Goal: Complete application form

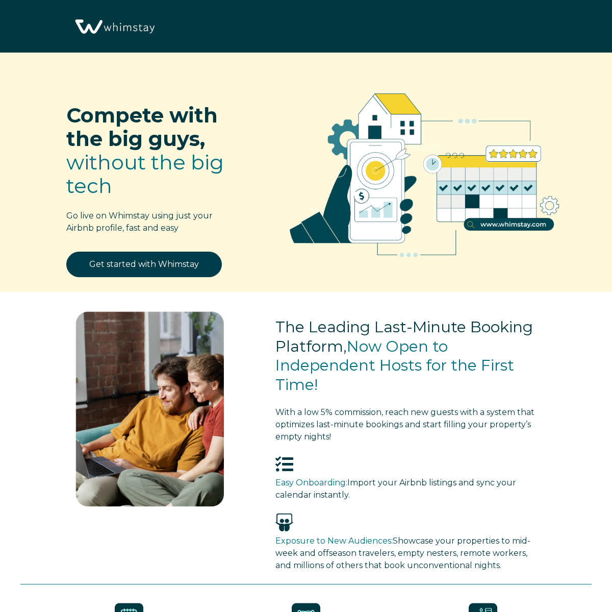
select select "ZA"
select select "Manual"
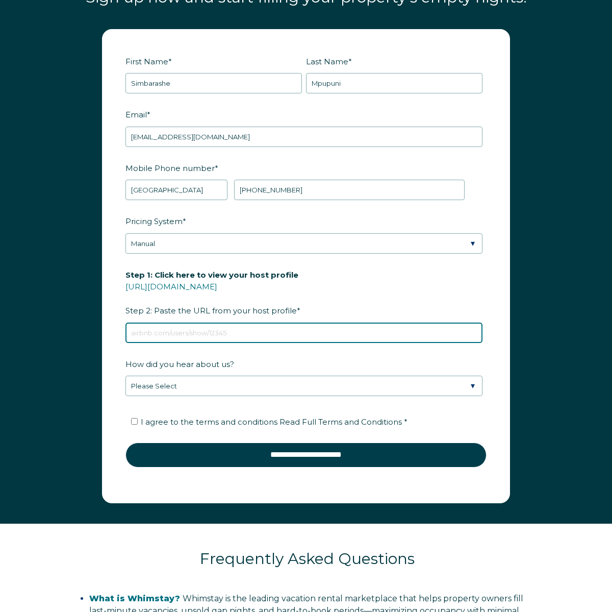
click at [286, 343] on input "Step 1: Click here to view your host profile [URL][DOMAIN_NAME] Step 2: Paste t…" at bounding box center [304, 332] width 357 height 20
click at [268, 343] on input "Step 1: Click here to view your host profile [URL][DOMAIN_NAME] Step 2: Paste t…" at bounding box center [304, 332] width 357 height 20
paste input "[DOMAIN_NAME][URL]"
type input "[DOMAIN_NAME][URL]"
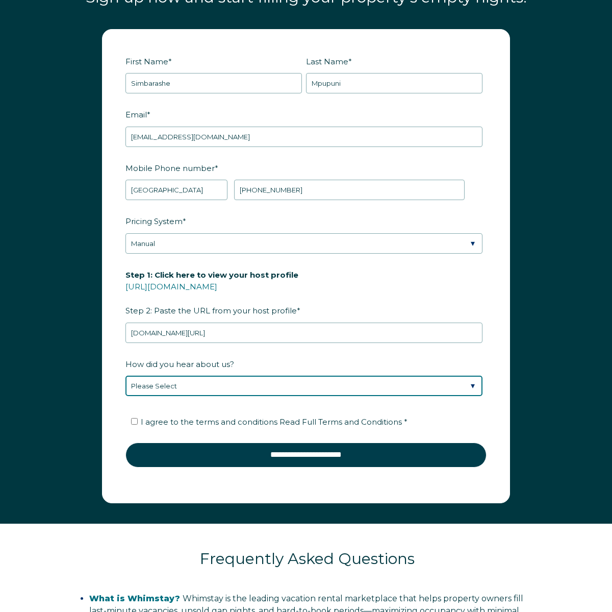
click at [190, 396] on select "Please Select Discovered Whimstay at an event or conference Found Whimstay thro…" at bounding box center [304, 385] width 357 height 20
select select "Social Media"
click at [126, 386] on select "Please Select Discovered Whimstay at an event or conference Found Whimstay thro…" at bounding box center [304, 385] width 357 height 20
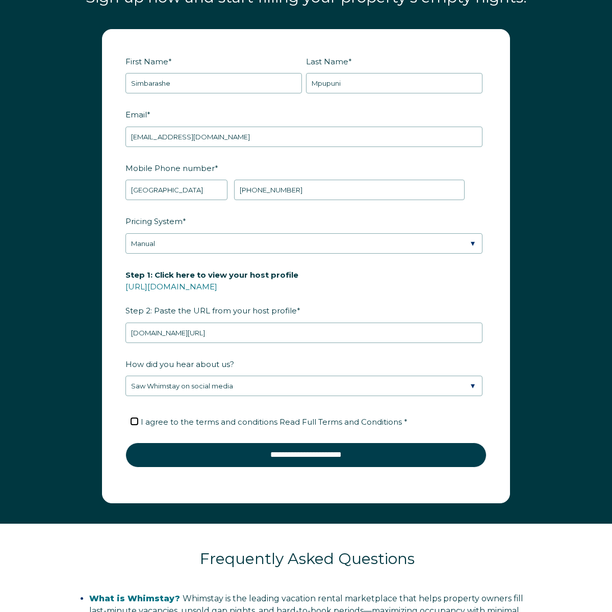
click at [134, 424] on input "I agree to the terms and conditions Read Full Terms and Conditions *" at bounding box center [134, 421] width 7 height 7
checkbox input "true"
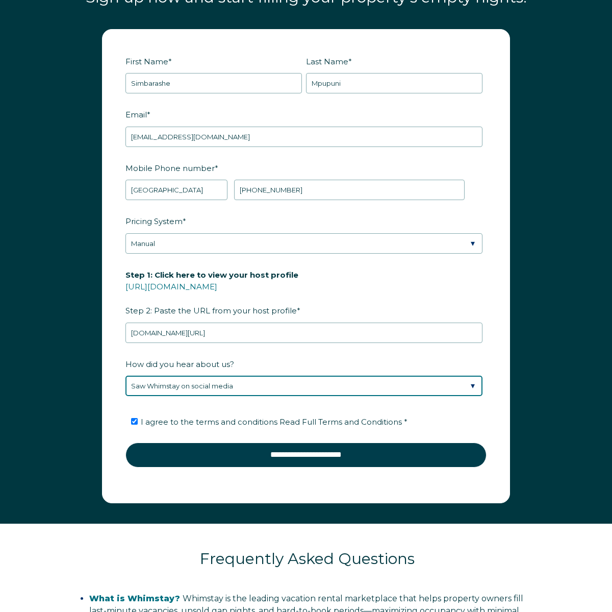
click at [475, 395] on select "Please Select Discovered Whimstay at an event or conference Found Whimstay thro…" at bounding box center [304, 385] width 357 height 20
select select "Podcast"
click at [126, 386] on select "Please Select Discovered Whimstay at an event or conference Found Whimstay thro…" at bounding box center [304, 385] width 357 height 20
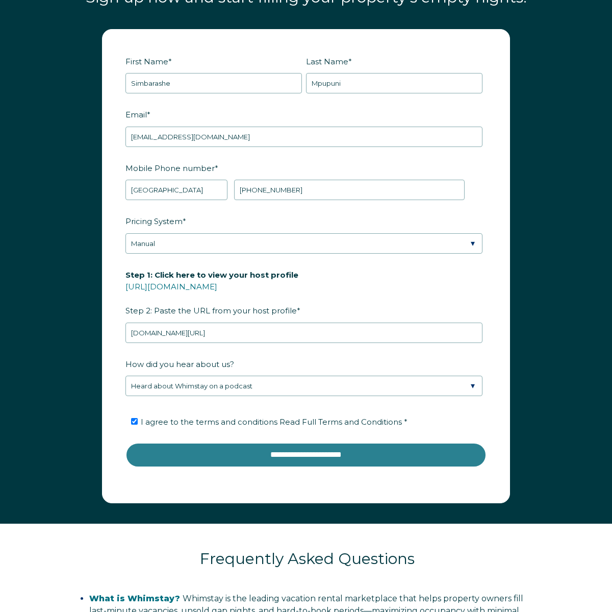
click at [349, 462] on input "**********" at bounding box center [306, 454] width 361 height 24
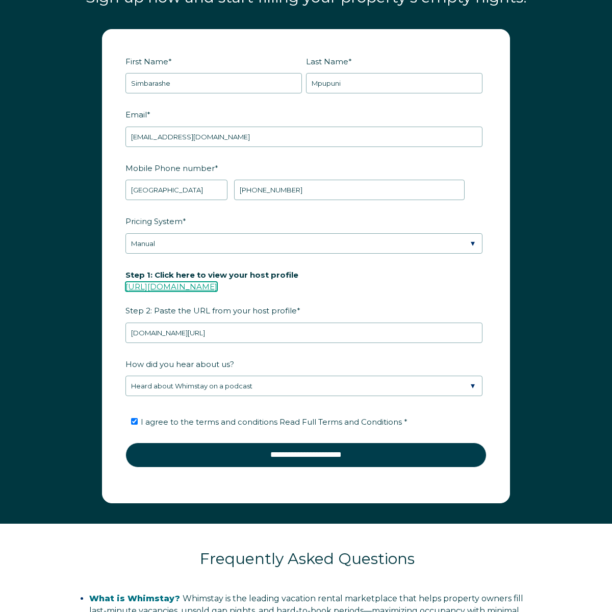
click at [217, 291] on link "[URL][DOMAIN_NAME]" at bounding box center [172, 287] width 92 height 10
copy link "[URL][DOMAIN_NAME]"
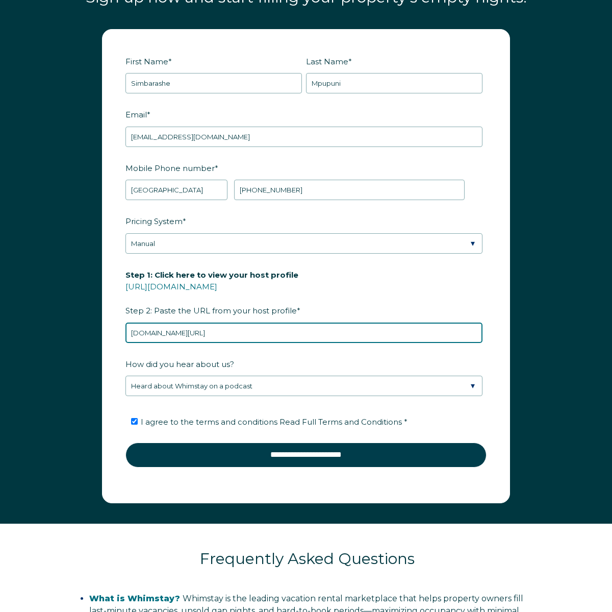
click at [261, 343] on input "[DOMAIN_NAME][URL]" at bounding box center [304, 332] width 357 height 20
drag, startPoint x: 261, startPoint y: 347, endPoint x: 104, endPoint y: 327, distance: 158.0
click at [105, 327] on form "First Name * [PERSON_NAME] Last Name * Mpupuni RBO Token Company ID Referrer Co…" at bounding box center [306, 266] width 407 height 473
paste input "[URL][DOMAIN_NAME]"
type input "[URL][DOMAIN_NAME]"
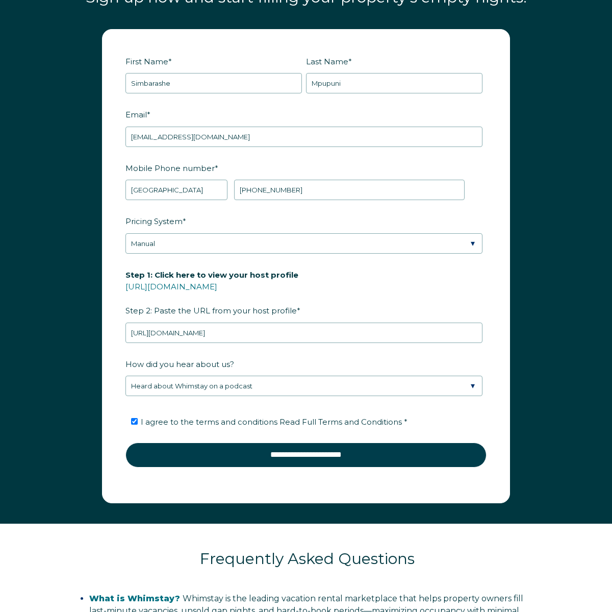
drag, startPoint x: 182, startPoint y: 343, endPoint x: 494, endPoint y: 0, distance: 463.7
click at [0, 0] on div "Compete with the big guys, without the big tech Go live on Whimstay using just …" at bounding box center [306, 43] width 612 height 2467
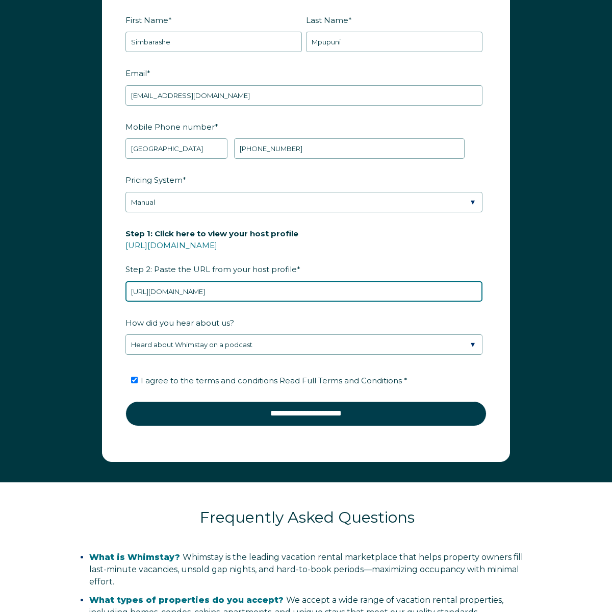
scroll to position [1234, 0]
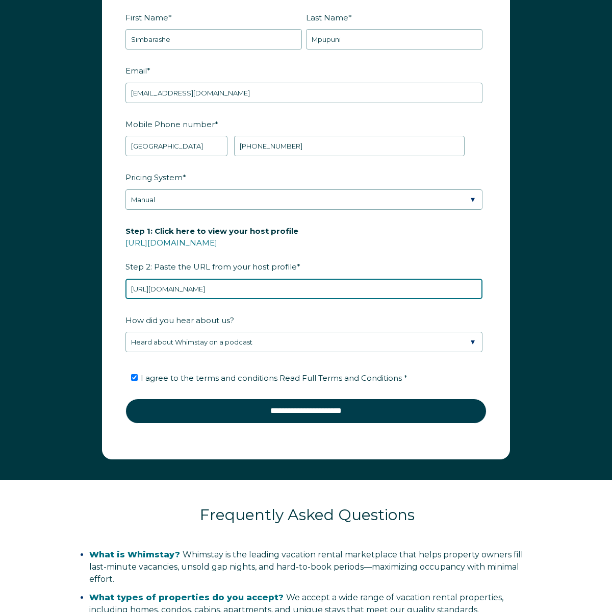
drag, startPoint x: 279, startPoint y: 299, endPoint x: 123, endPoint y: 282, distance: 156.1
click at [129, 279] on div "Step 1: Click here to view your host profile [URL][DOMAIN_NAME] Step 2: Paste t…" at bounding box center [306, 260] width 361 height 77
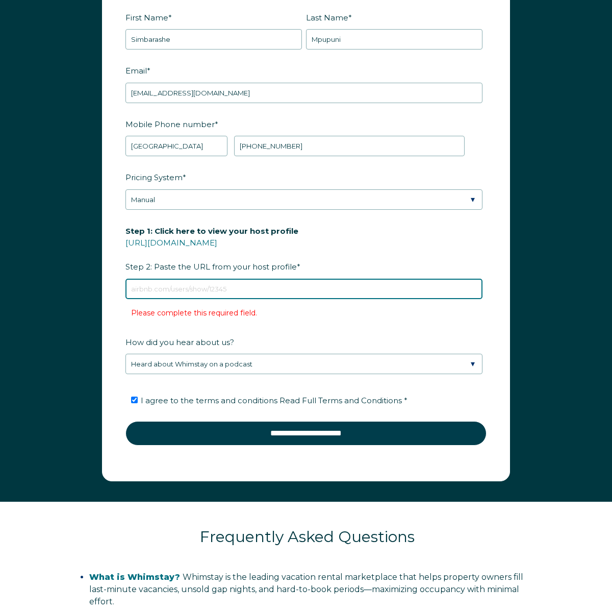
click at [181, 299] on input "Step 1: Click here to view your host profile [URL][DOMAIN_NAME] Step 2: Paste t…" at bounding box center [304, 289] width 357 height 20
paste input "[URL][DOMAIN_NAME]"
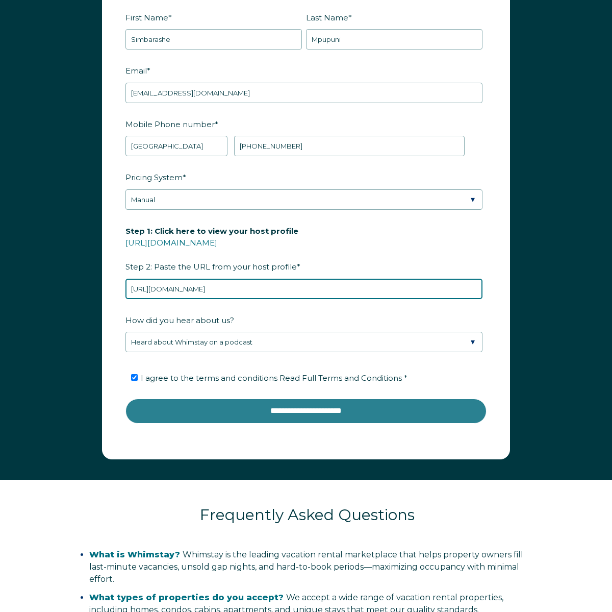
type input "[URL][DOMAIN_NAME]"
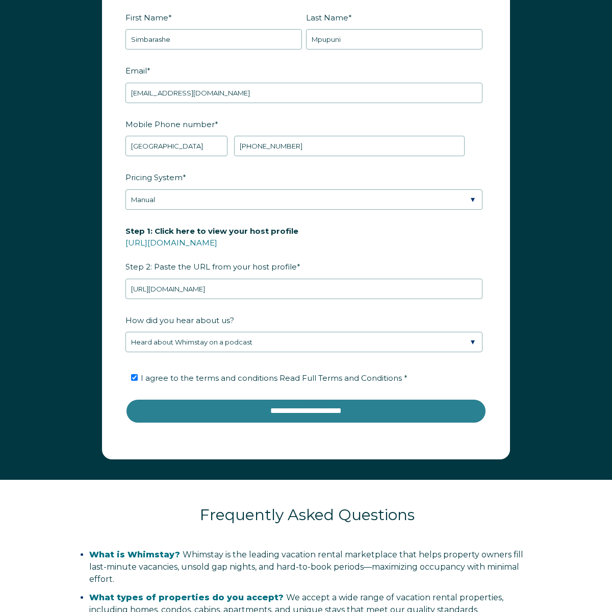
click at [250, 423] on input "**********" at bounding box center [306, 410] width 361 height 24
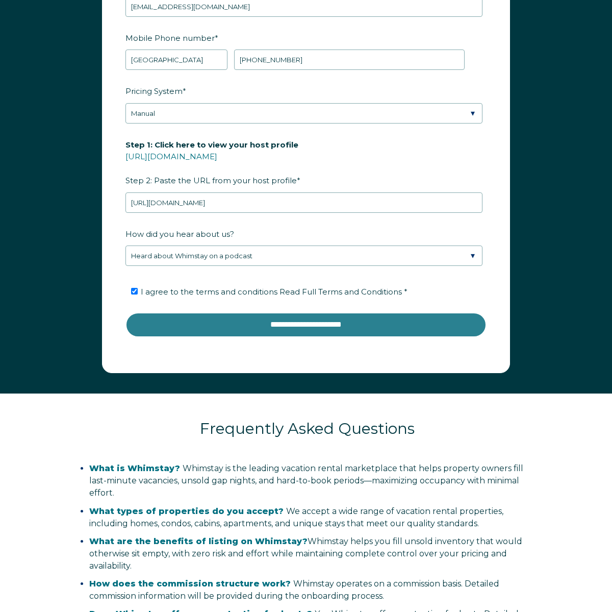
scroll to position [1335, 0]
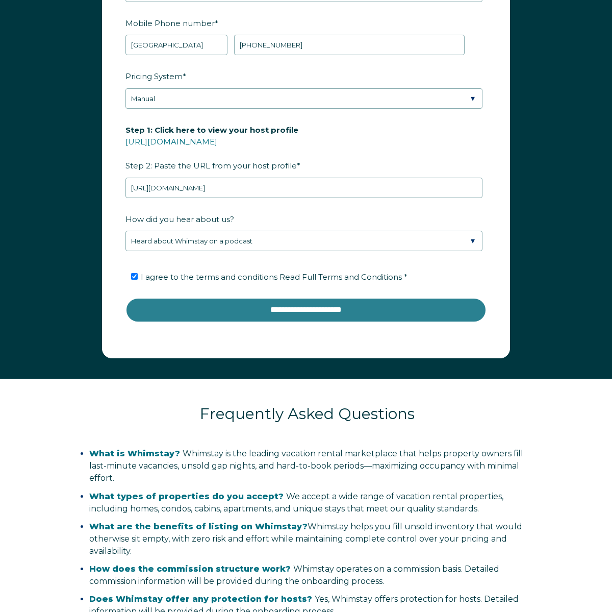
click at [287, 322] on input "**********" at bounding box center [306, 309] width 361 height 24
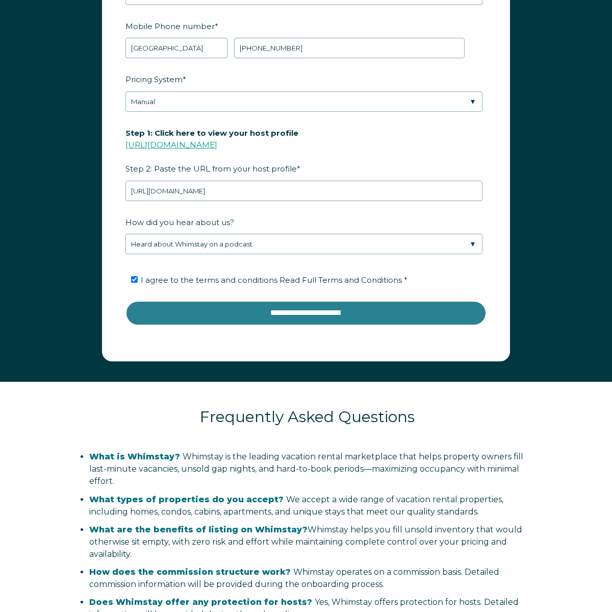
scroll to position [1333, 0]
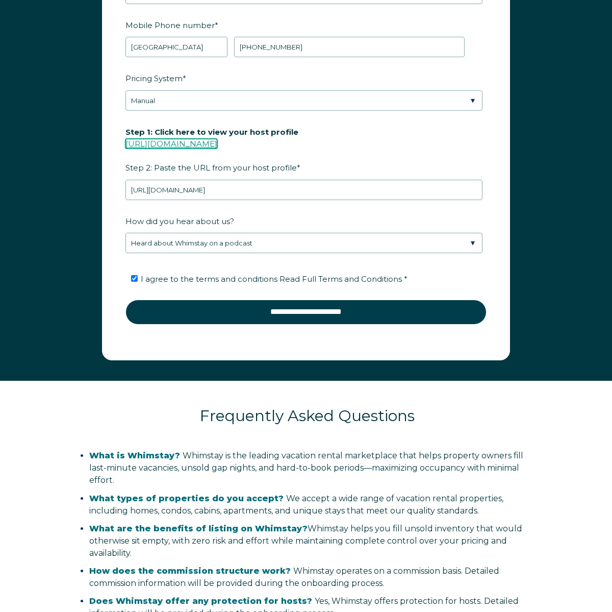
click at [217, 148] on link "[URL][DOMAIN_NAME]" at bounding box center [172, 144] width 92 height 10
copy link "[URL][DOMAIN_NAME]"
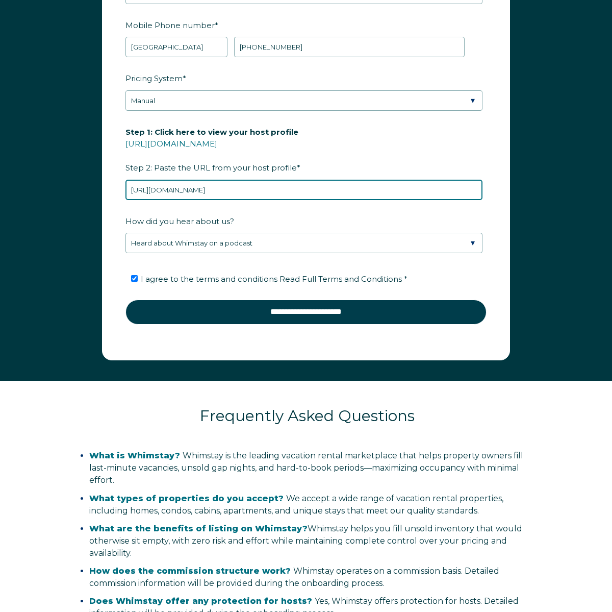
drag, startPoint x: 313, startPoint y: 197, endPoint x: 149, endPoint y: 181, distance: 164.6
click at [149, 181] on div "Step 1: Click here to view your host profile [URL][DOMAIN_NAME] Step 2: Paste t…" at bounding box center [306, 161] width 361 height 77
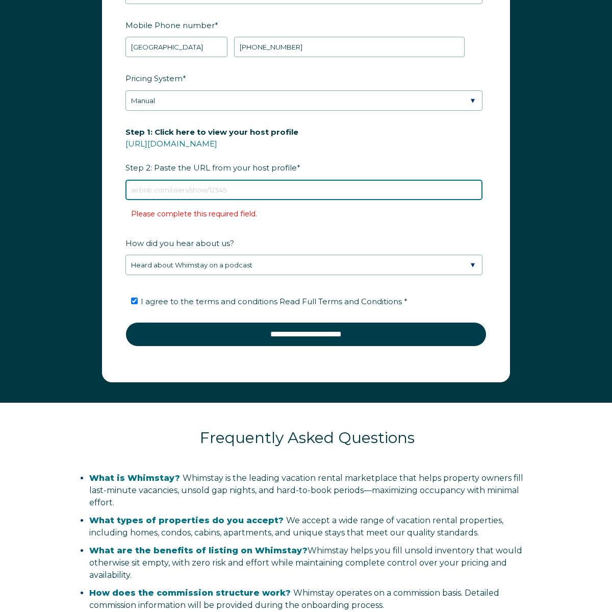
paste input "[URL][DOMAIN_NAME]"
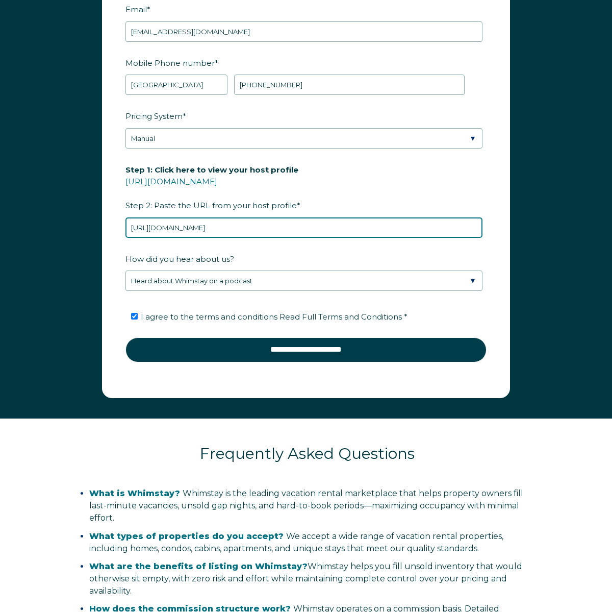
scroll to position [1288, 0]
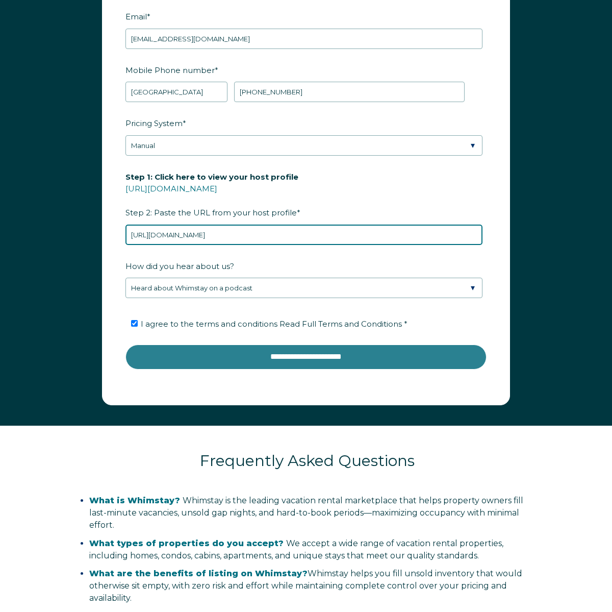
type input "[URL][DOMAIN_NAME]"
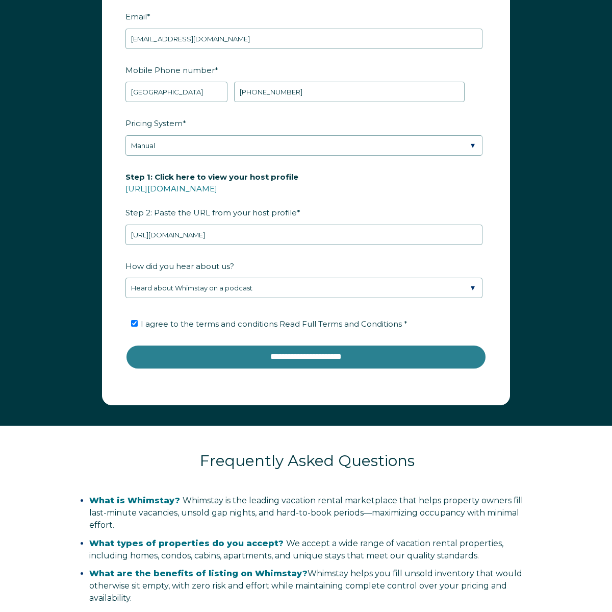
click at [320, 369] on input "**********" at bounding box center [306, 356] width 361 height 24
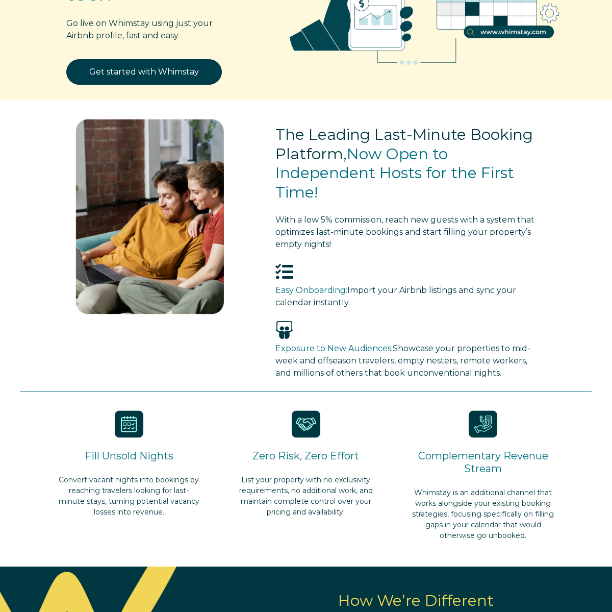
scroll to position [0, 0]
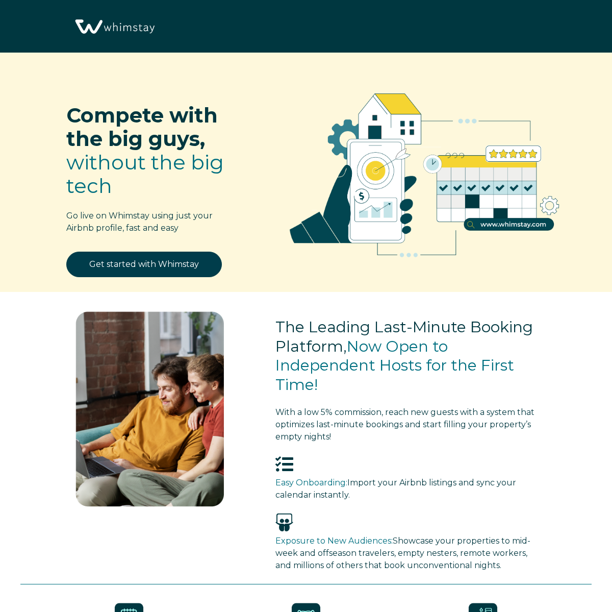
click at [115, 25] on img at bounding box center [114, 27] width 86 height 44
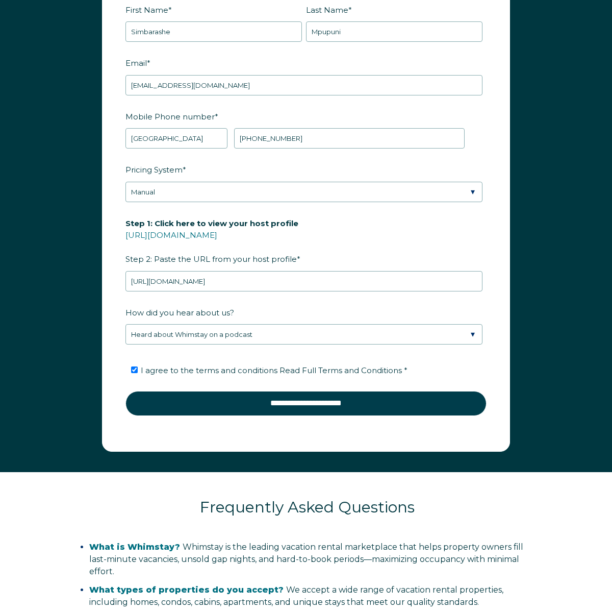
scroll to position [1244, 0]
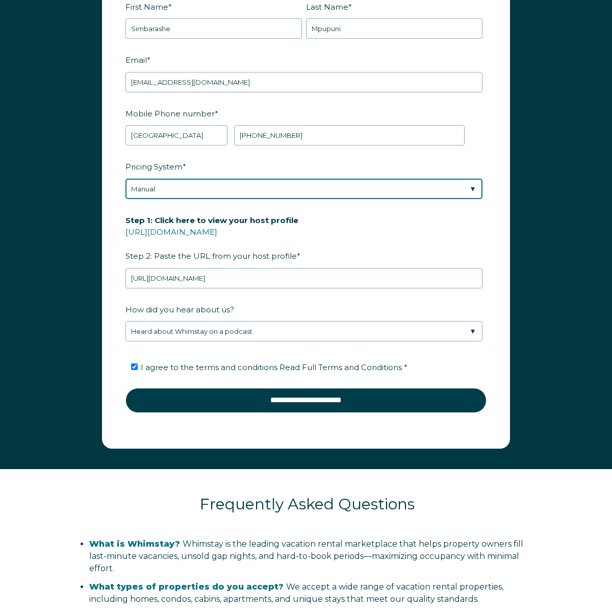
click at [472, 199] on select "Please Select Manual Airbnb Smart Pricing PriceLabs Wheelhouse Beyond Pricing 3…" at bounding box center [304, 189] width 357 height 20
click at [126, 189] on select "Please Select Manual Airbnb Smart Pricing PriceLabs Wheelhouse Beyond Pricing 3…" at bounding box center [304, 189] width 357 height 20
click at [474, 199] on select "Please Select Manual Airbnb Smart Pricing PriceLabs Wheelhouse Beyond Pricing 3…" at bounding box center [304, 189] width 357 height 20
select select "Manual"
click at [126, 189] on select "Please Select Manual Airbnb Smart Pricing PriceLabs Wheelhouse Beyond Pricing 3…" at bounding box center [304, 189] width 357 height 20
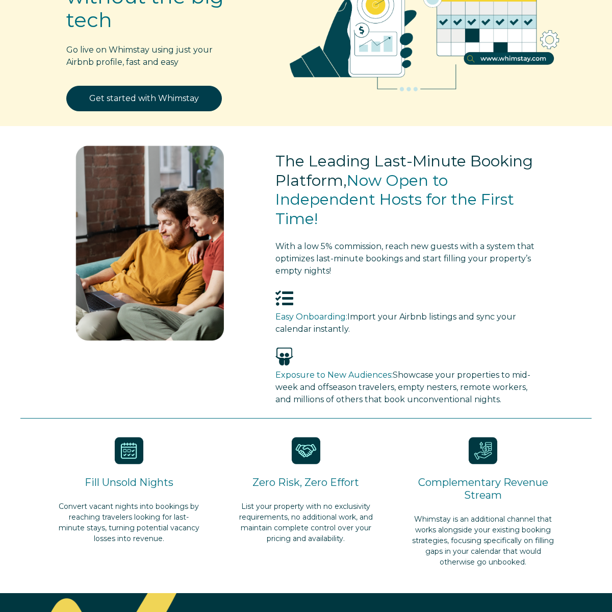
scroll to position [0, 0]
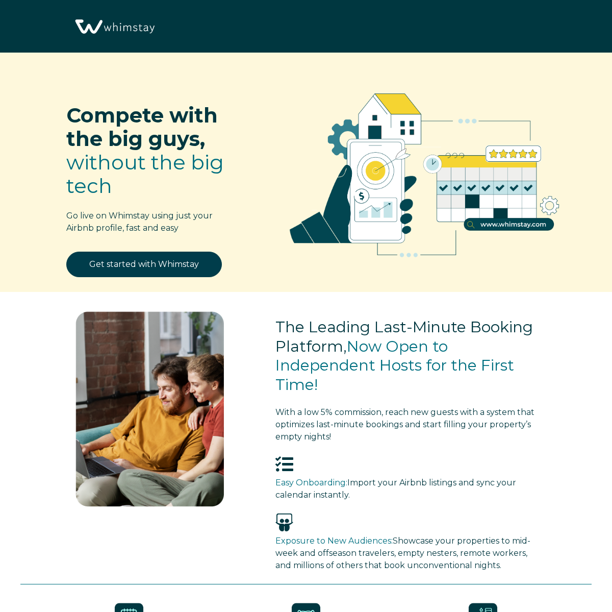
click at [121, 29] on img at bounding box center [114, 27] width 86 height 44
